Goal: Task Accomplishment & Management: Manage account settings

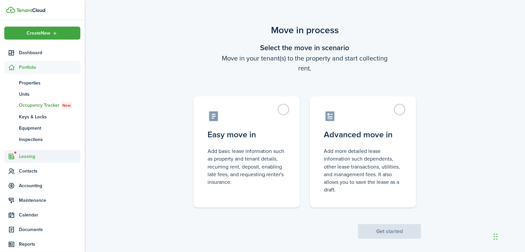
click at [27, 156] on span "Leasing" at bounding box center [49, 156] width 61 height 7
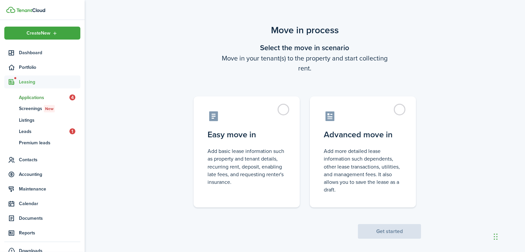
click at [26, 95] on span "Applications" at bounding box center [44, 97] width 51 height 7
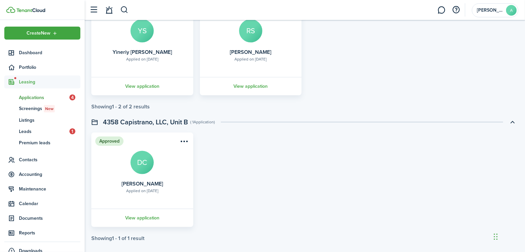
scroll to position [755, 0]
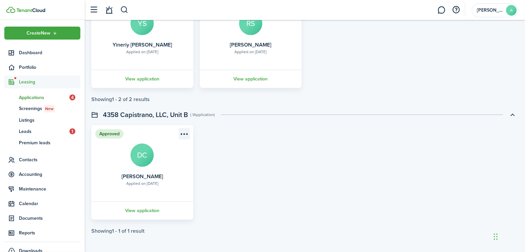
click at [183, 131] on menu-btn-icon "Open menu" at bounding box center [184, 133] width 11 height 11
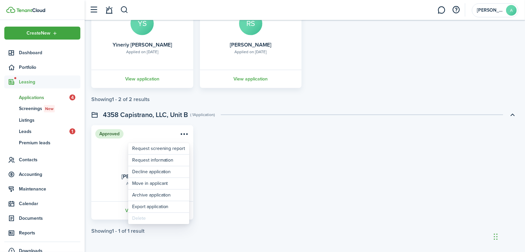
click at [106, 161] on card "Approved Applied on [DATE] [PERSON_NAME] DC View application" at bounding box center [142, 172] width 102 height 94
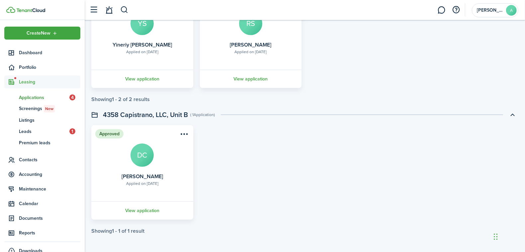
click at [136, 178] on card-title "[PERSON_NAME]" at bounding box center [143, 176] width 42 height 6
click at [139, 211] on link "View application" at bounding box center [142, 210] width 104 height 18
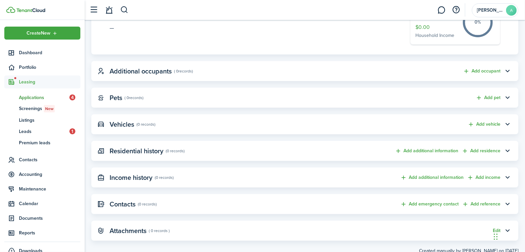
scroll to position [280, 0]
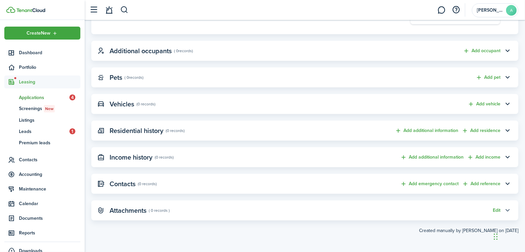
click at [507, 208] on button "button" at bounding box center [508, 210] width 11 height 11
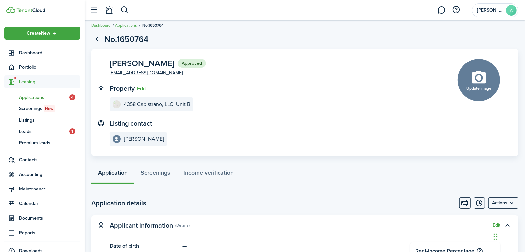
scroll to position [0, 0]
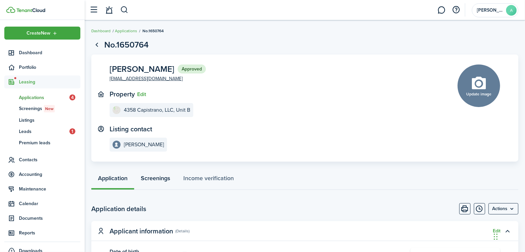
click at [152, 174] on link "Screenings" at bounding box center [155, 180] width 43 height 20
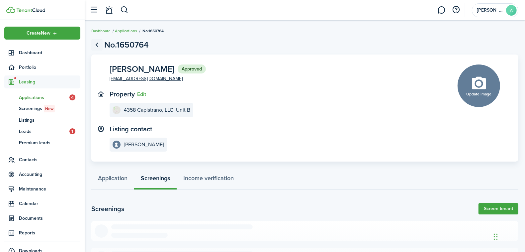
click at [97, 43] on link "Go back" at bounding box center [96, 44] width 11 height 11
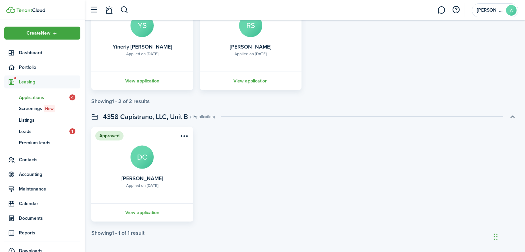
scroll to position [755, 0]
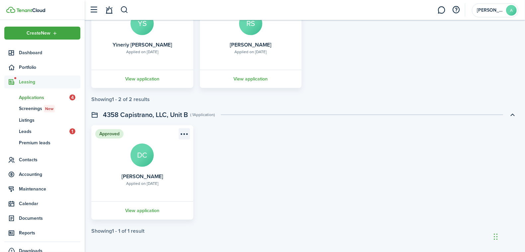
click at [182, 133] on menu-btn-icon "Open menu" at bounding box center [184, 133] width 11 height 11
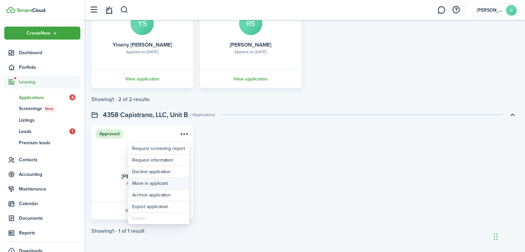
click at [154, 182] on button "Move in applicant" at bounding box center [158, 183] width 61 height 11
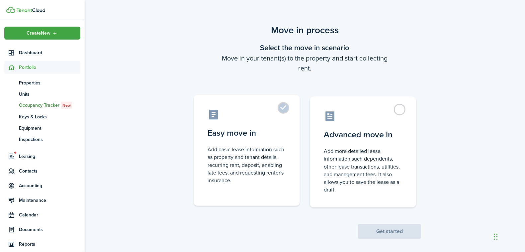
click at [232, 149] on control-radio-card-description "Add basic lease information such as property and tenant details, recurring rent…" at bounding box center [247, 165] width 78 height 39
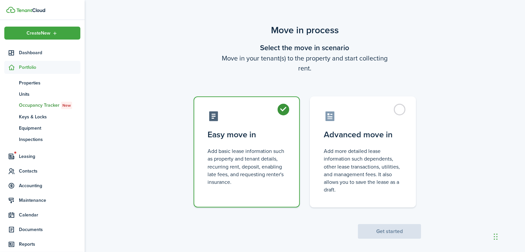
radio input "true"
click at [396, 227] on button "Get started" at bounding box center [389, 231] width 63 height 15
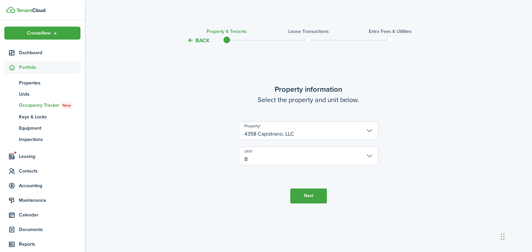
click at [312, 194] on button "Next" at bounding box center [308, 195] width 37 height 15
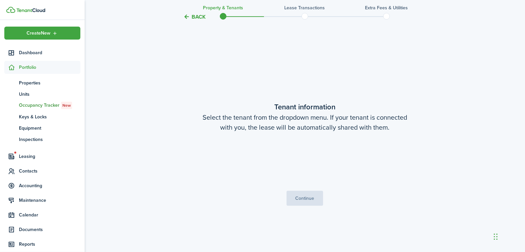
scroll to position [208, 0]
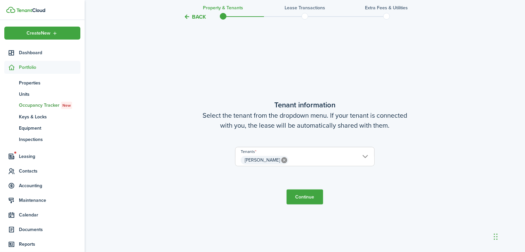
click at [301, 198] on button "Continue" at bounding box center [305, 196] width 37 height 15
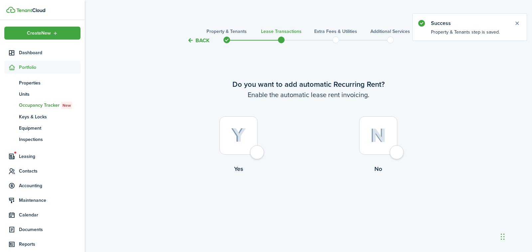
click at [243, 137] on img at bounding box center [238, 135] width 15 height 15
radio input "true"
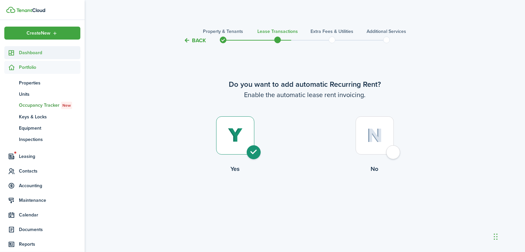
click at [24, 50] on span "Dashboard" at bounding box center [49, 52] width 61 height 7
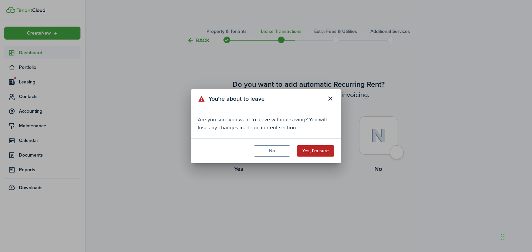
click at [321, 150] on button "Yes, I'm sure" at bounding box center [315, 150] width 37 height 11
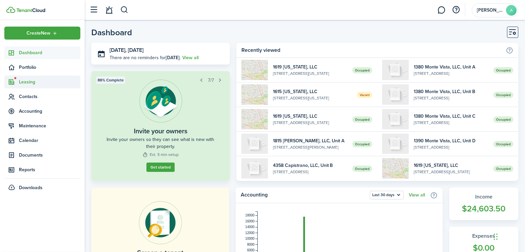
click at [24, 81] on span "Leasing" at bounding box center [49, 81] width 61 height 7
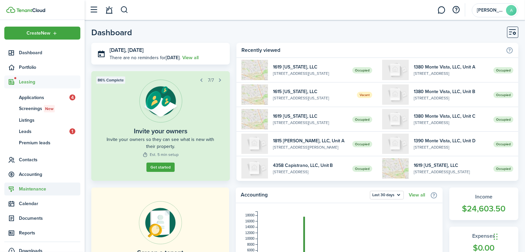
scroll to position [10, 0]
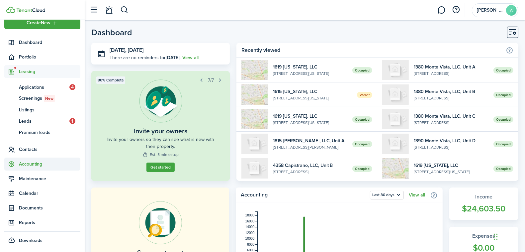
click at [29, 162] on span "Accounting" at bounding box center [49, 164] width 61 height 7
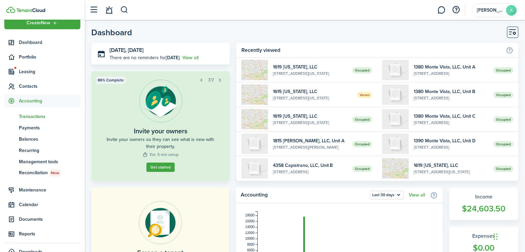
click at [27, 115] on span "Transactions" at bounding box center [49, 116] width 61 height 7
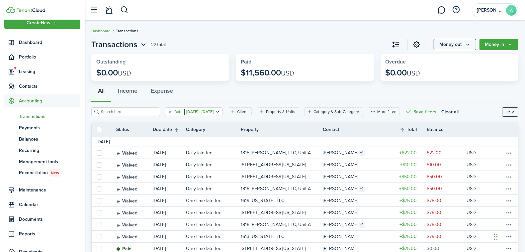
click at [208, 112] on filter-tag-value "[DATE] - [DATE]" at bounding box center [198, 112] width 29 height 6
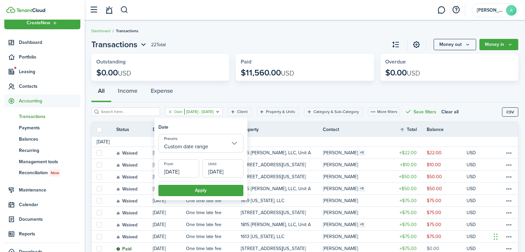
click at [201, 142] on input "Custom date range" at bounding box center [201, 143] width 85 height 19
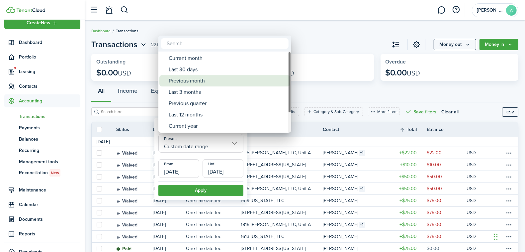
click at [189, 81] on div "Previous month" at bounding box center [228, 80] width 118 height 11
type input "Previous month"
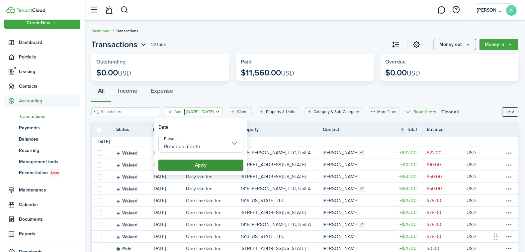
click at [193, 165] on button "Apply" at bounding box center [201, 165] width 85 height 11
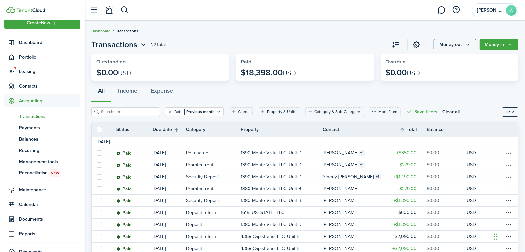
click at [96, 29] on link "Dashboard" at bounding box center [100, 31] width 19 height 6
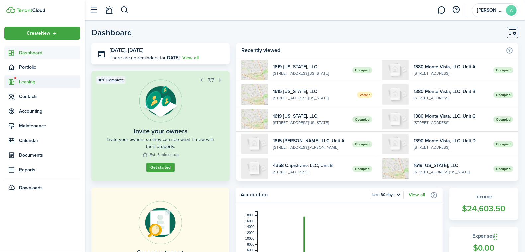
click at [24, 81] on span "Leasing" at bounding box center [49, 81] width 61 height 7
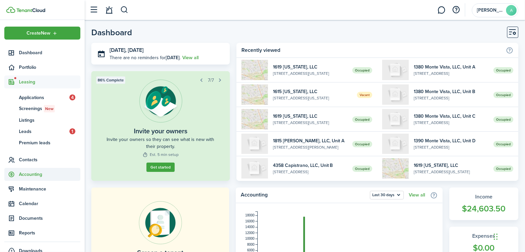
click at [34, 176] on span "Accounting" at bounding box center [49, 174] width 61 height 7
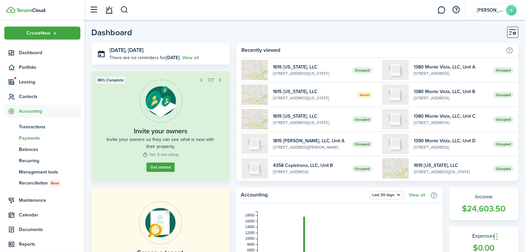
click at [29, 137] on span "Payments" at bounding box center [49, 138] width 61 height 7
click at [29, 137] on body "Create New Dashboard Portfolio Leasing Contacts Accounting tn Transactions pm P…" at bounding box center [262, 126] width 525 height 252
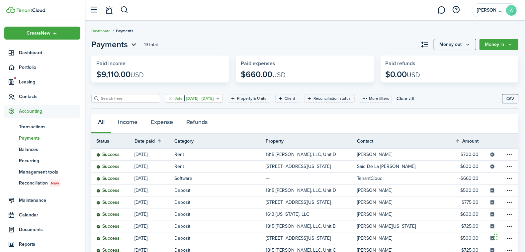
click at [199, 97] on filter-tag-value "[DATE] - [DATE]" at bounding box center [198, 98] width 29 height 6
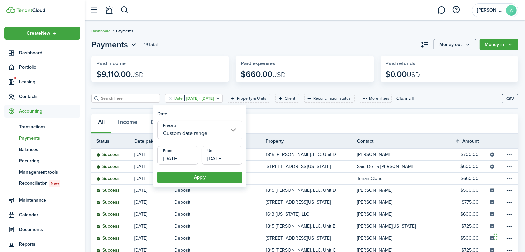
click at [194, 128] on input "Custom date range" at bounding box center [200, 130] width 85 height 19
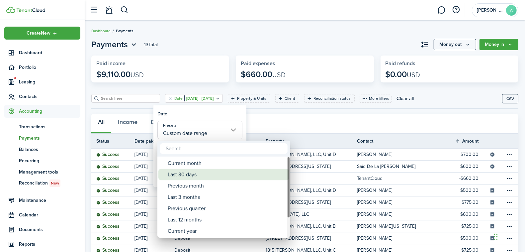
click at [193, 173] on div "Last 30 days" at bounding box center [227, 174] width 118 height 11
type input "Last 30 days"
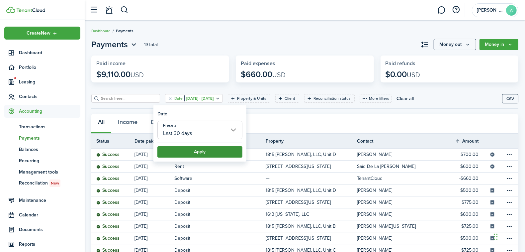
drag, startPoint x: 198, startPoint y: 147, endPoint x: 198, endPoint y: 151, distance: 4.7
click at [198, 150] on button "Apply" at bounding box center [200, 151] width 85 height 11
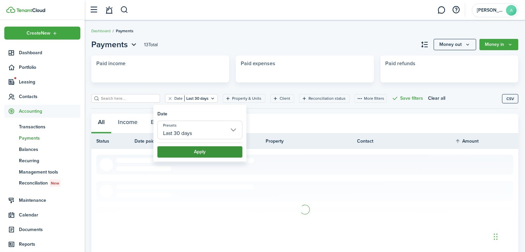
click at [198, 154] on td at bounding box center [304, 210] width 417 height 112
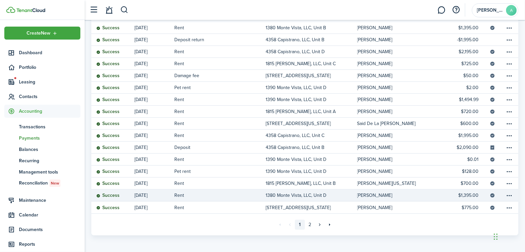
scroll to position [176, 0]
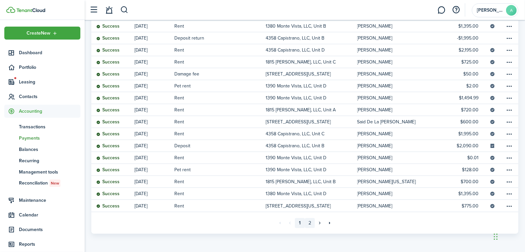
click at [312, 226] on link "2" at bounding box center [310, 223] width 10 height 10
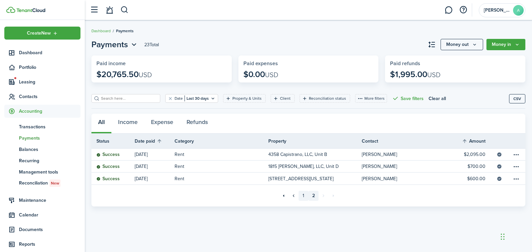
click at [304, 196] on link "1" at bounding box center [303, 196] width 10 height 10
